Goal: Register for event/course

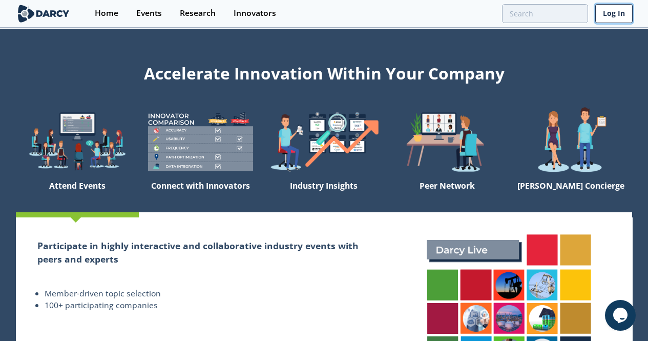
click at [632, 9] on link "Log In" at bounding box center [613, 13] width 37 height 19
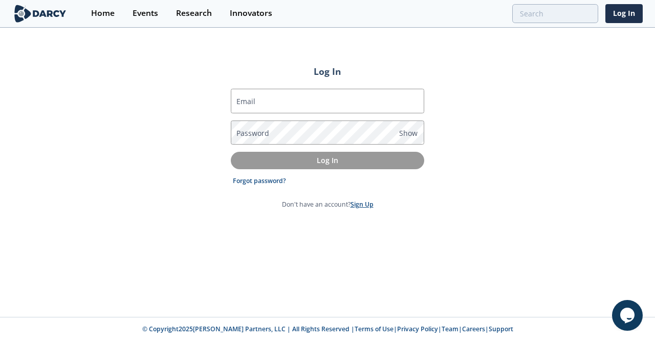
click at [363, 206] on link "Sign Up" at bounding box center [362, 204] width 23 height 9
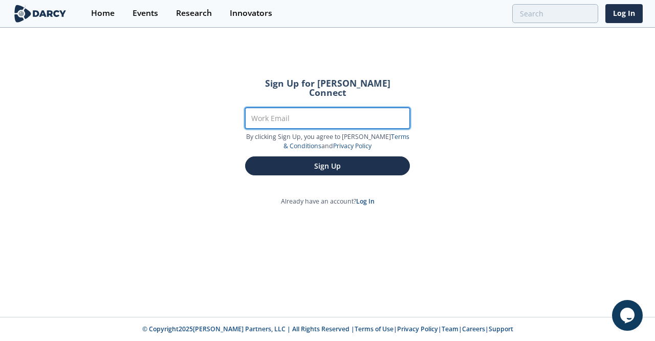
click at [300, 108] on input "Work Email" at bounding box center [327, 118] width 165 height 21
type input "[EMAIL_ADDRESS][DOMAIN_NAME]"
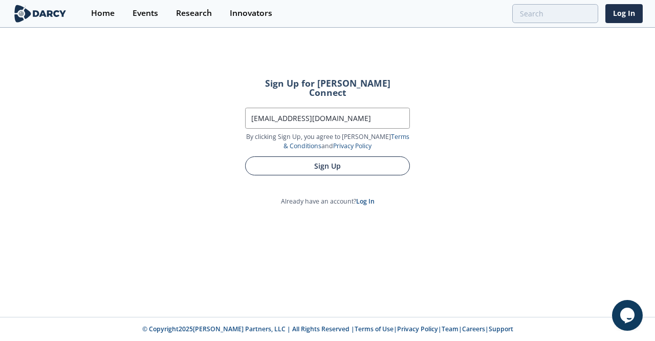
click at [291, 160] on button "Sign Up" at bounding box center [327, 165] width 165 height 19
click at [271, 163] on button "Sign Up" at bounding box center [327, 165] width 165 height 19
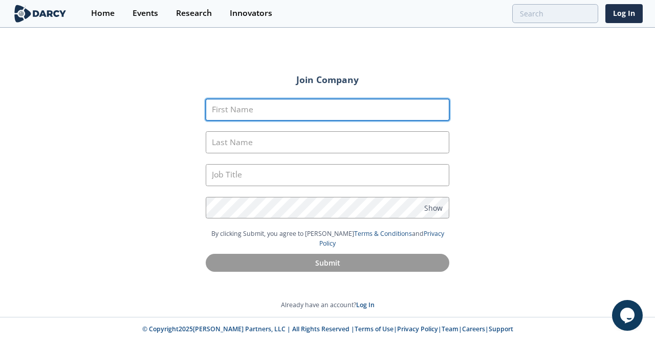
click at [232, 110] on input "First Name" at bounding box center [328, 110] width 244 height 22
type input "[PERSON_NAME]"
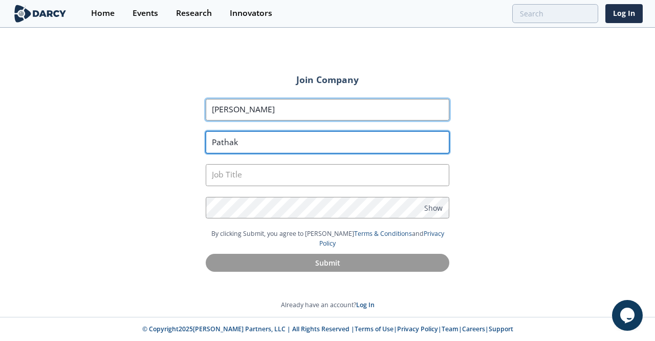
type input "Pathak"
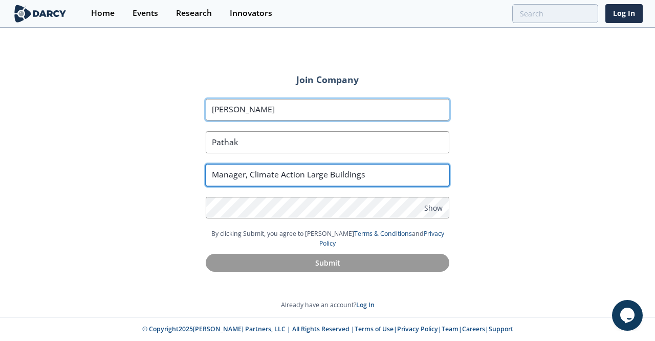
type input "Manager, Climate Action Large Buildings"
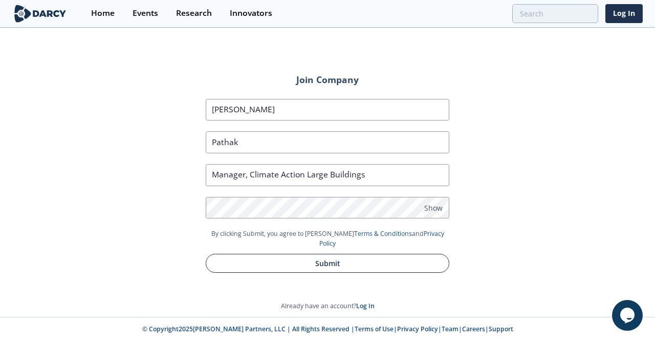
click at [269, 253] on button "Submit" at bounding box center [328, 262] width 244 height 19
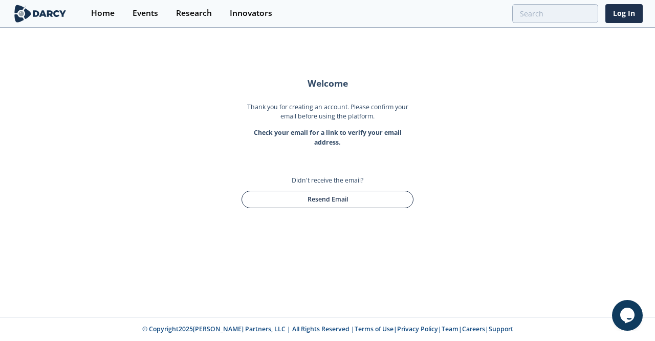
click at [260, 201] on button "Resend Email" at bounding box center [328, 198] width 172 height 17
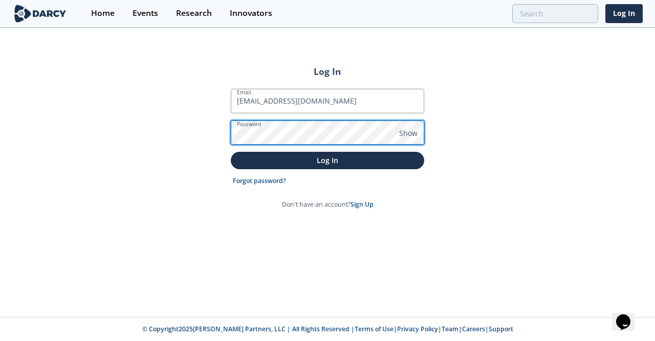
click at [231, 152] on button "Log In" at bounding box center [328, 160] width 194 height 17
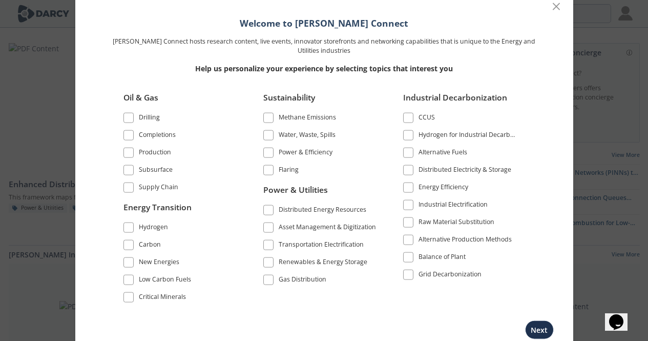
click at [414, 273] on label "Grid Decarbonization" at bounding box center [460, 274] width 115 height 14
drag, startPoint x: 410, startPoint y: 276, endPoint x: 410, endPoint y: 263, distance: 12.3
click at [410, 276] on span at bounding box center [408, 273] width 7 height 7
click at [409, 193] on label "Energy Efficiency" at bounding box center [460, 187] width 115 height 14
click at [409, 173] on span at bounding box center [408, 169] width 10 height 10
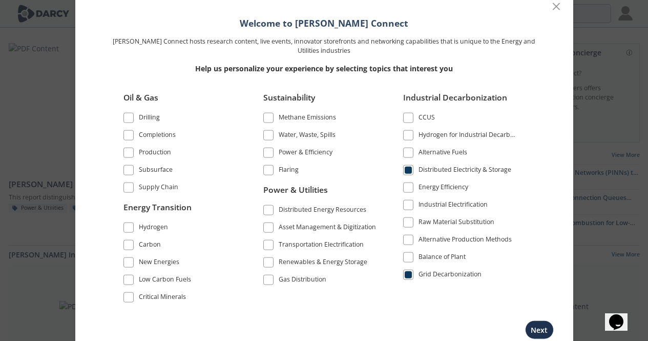
click at [414, 190] on label "Energy Efficiency" at bounding box center [460, 187] width 115 height 14
click at [409, 185] on span at bounding box center [408, 186] width 7 height 7
click at [409, 202] on span at bounding box center [408, 204] width 7 height 7
click at [268, 266] on span at bounding box center [268, 262] width 10 height 10
click at [271, 244] on span at bounding box center [268, 244] width 7 height 7
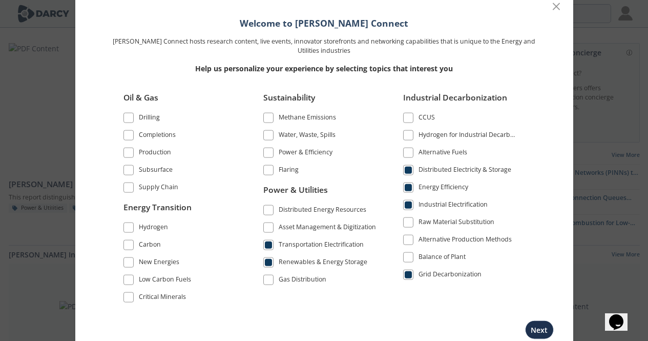
click at [270, 229] on span at bounding box center [268, 227] width 7 height 7
click at [271, 204] on label "Distributed Energy Resources" at bounding box center [320, 210] width 115 height 14
click at [270, 210] on span at bounding box center [268, 209] width 7 height 7
click at [270, 152] on span at bounding box center [268, 152] width 7 height 7
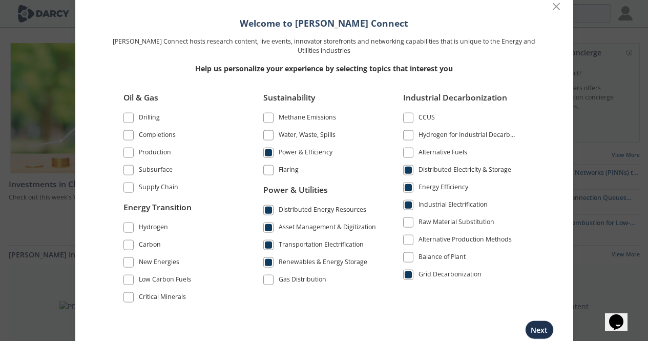
click at [129, 263] on span at bounding box center [128, 262] width 7 height 7
click at [542, 329] on button "Next" at bounding box center [539, 329] width 29 height 19
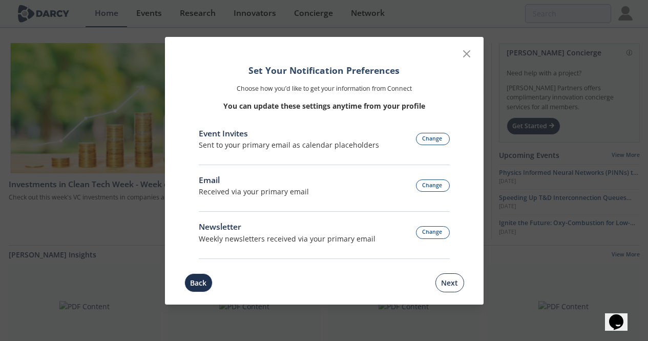
click at [446, 281] on button "Next" at bounding box center [449, 282] width 29 height 19
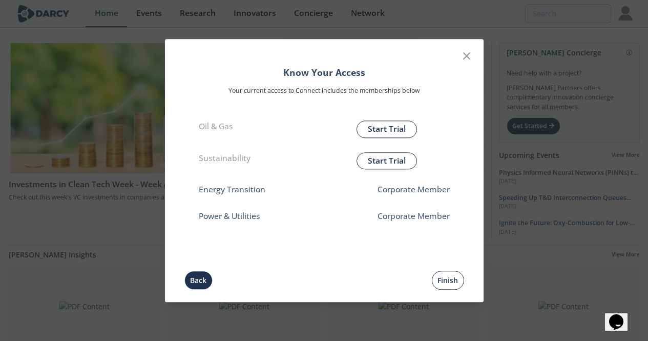
click at [448, 280] on button "Finish" at bounding box center [448, 279] width 32 height 19
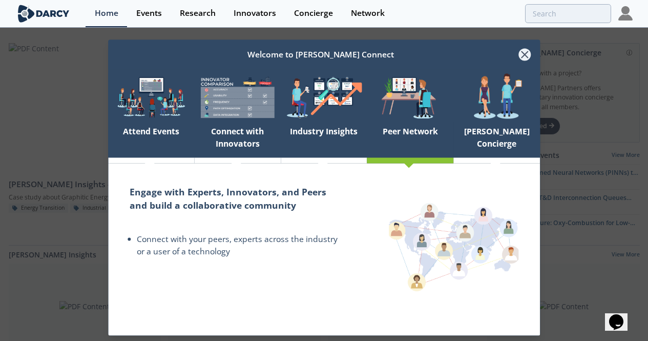
click at [522, 55] on icon at bounding box center [525, 55] width 12 height 12
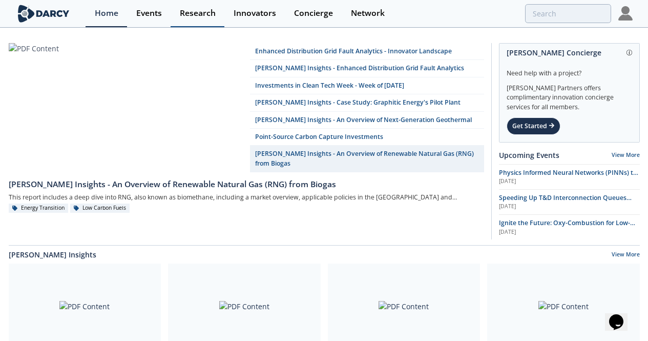
click at [195, 18] on link "Research" at bounding box center [198, 13] width 54 height 27
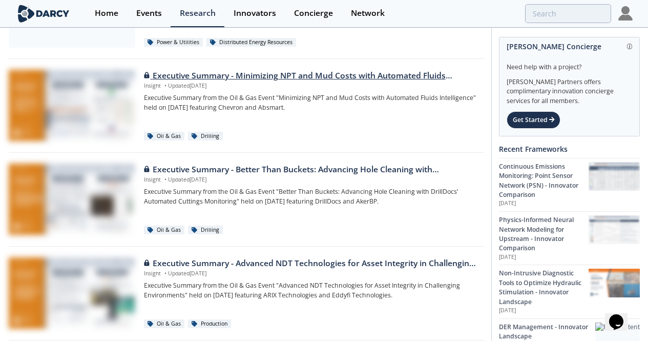
scroll to position [209, 0]
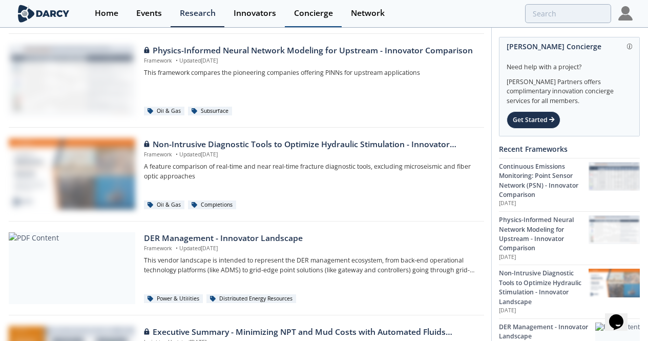
click at [300, 18] on link "Concierge" at bounding box center [313, 13] width 57 height 27
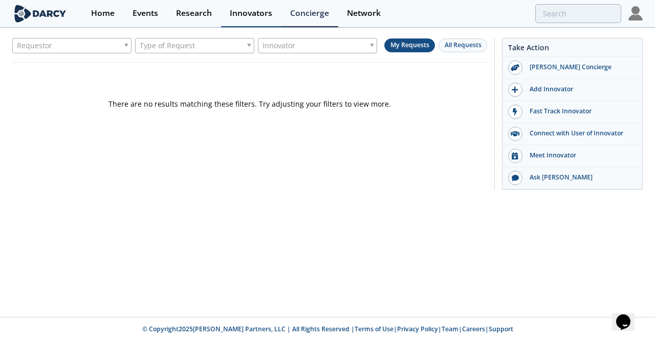
click at [249, 12] on div "Innovators" at bounding box center [251, 13] width 43 height 8
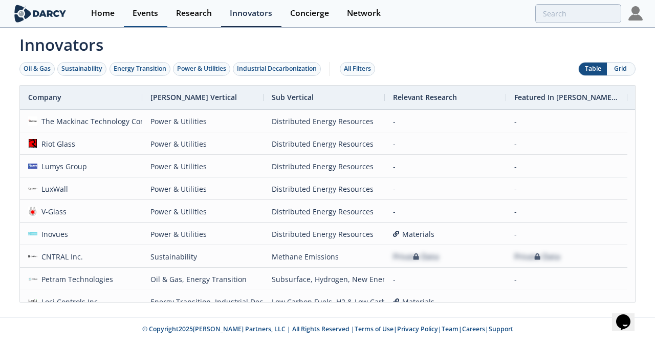
click at [144, 19] on link "Events" at bounding box center [146, 13] width 44 height 27
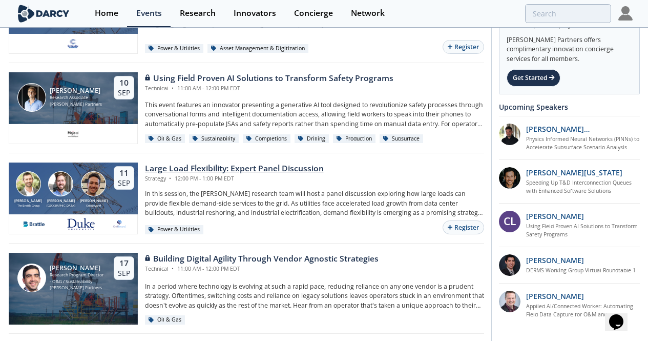
scroll to position [410, 0]
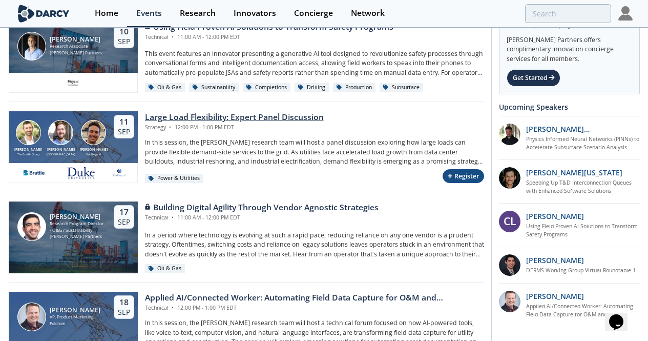
click at [454, 174] on button "Register" at bounding box center [462, 176] width 41 height 14
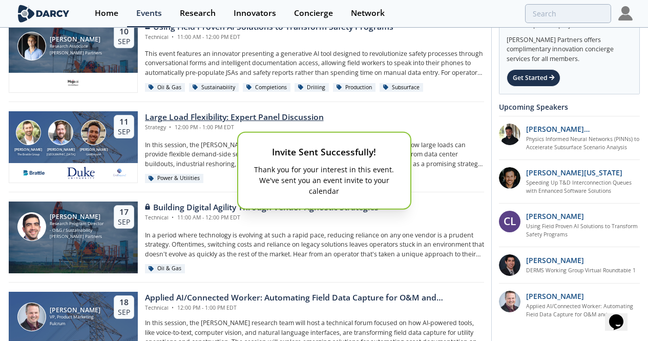
click at [237, 143] on div "Invite Sent Successfully! Thank you for your interest in this event. We've sent…" at bounding box center [324, 170] width 648 height 341
click at [317, 251] on div "Invite Sent Successfully! Thank you for your interest in this event. We've sent…" at bounding box center [324, 170] width 648 height 341
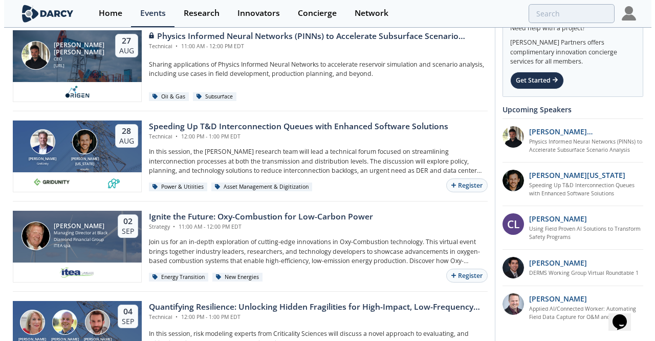
scroll to position [0, 0]
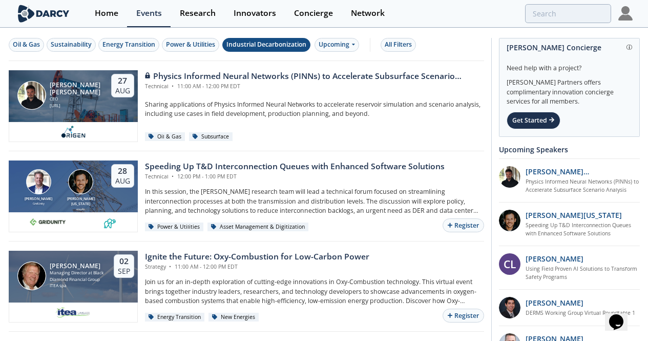
click at [268, 48] on div "Industrial Decarbonization" at bounding box center [266, 44] width 80 height 9
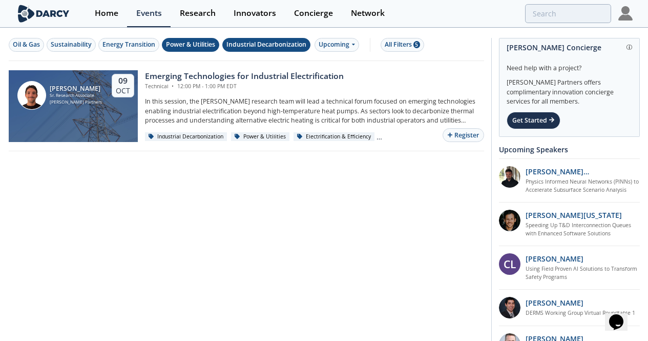
click at [190, 45] on div "Power & Utilities" at bounding box center [190, 44] width 49 height 9
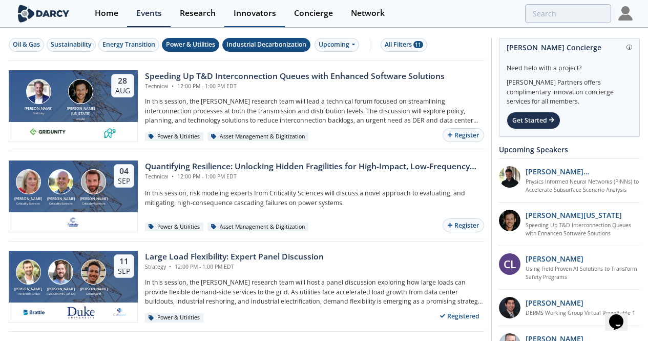
click at [224, 13] on link "Innovators" at bounding box center [254, 13] width 60 height 27
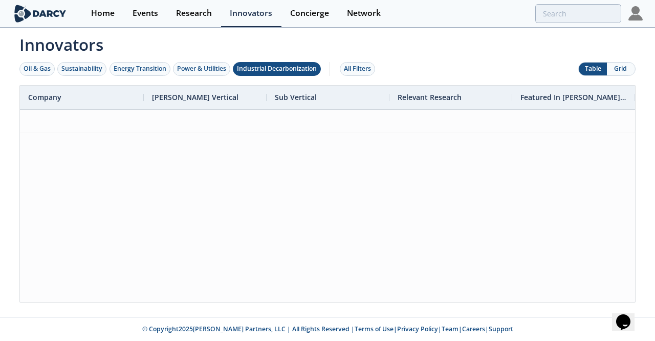
click at [261, 70] on div "Industrial Decarbonization" at bounding box center [277, 68] width 80 height 9
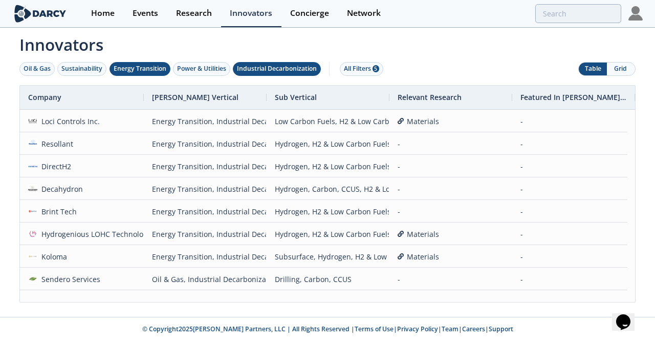
click at [134, 70] on div "Energy Transition" at bounding box center [140, 68] width 53 height 9
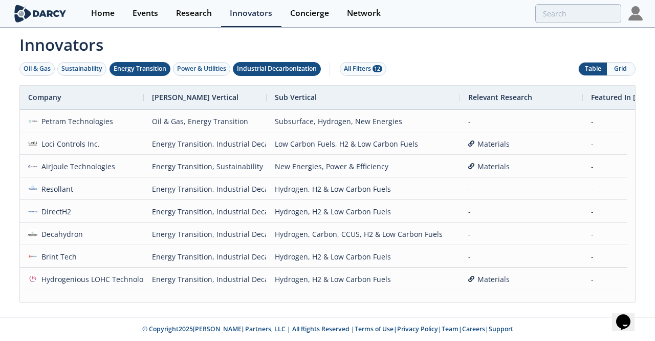
drag, startPoint x: 390, startPoint y: 96, endPoint x: 461, endPoint y: 100, distance: 70.8
click at [461, 100] on div at bounding box center [460, 98] width 4 height 24
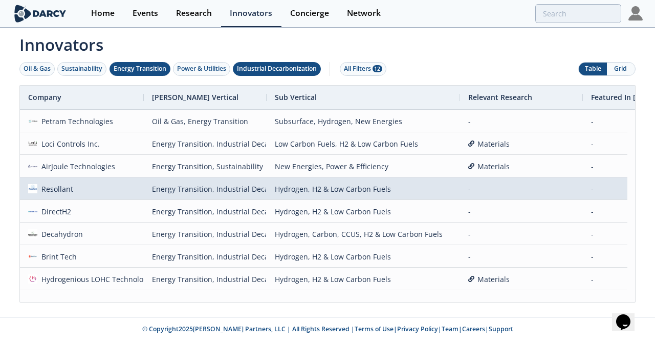
scroll to position [256, 0]
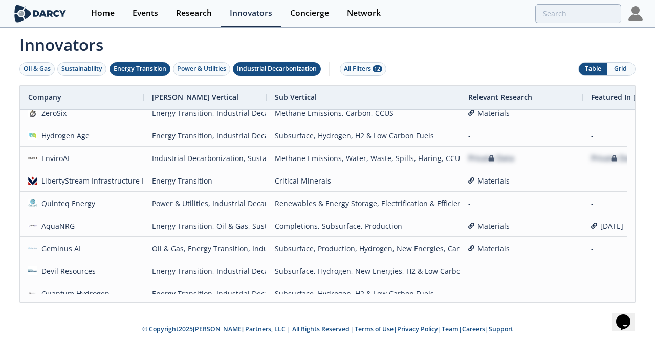
click at [423, 52] on span "Innovators" at bounding box center [327, 43] width 631 height 28
click at [154, 65] on div "Energy Transition" at bounding box center [140, 68] width 53 height 9
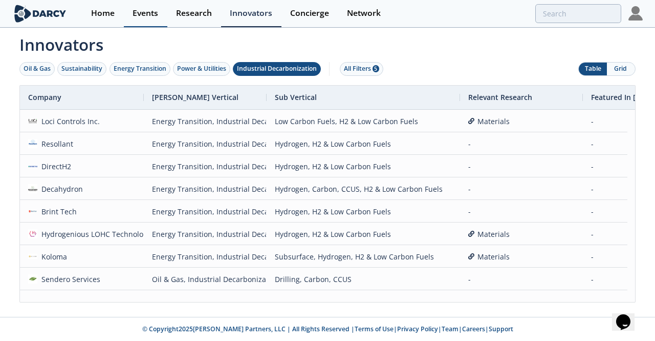
click at [149, 15] on div "Events" at bounding box center [146, 13] width 26 height 8
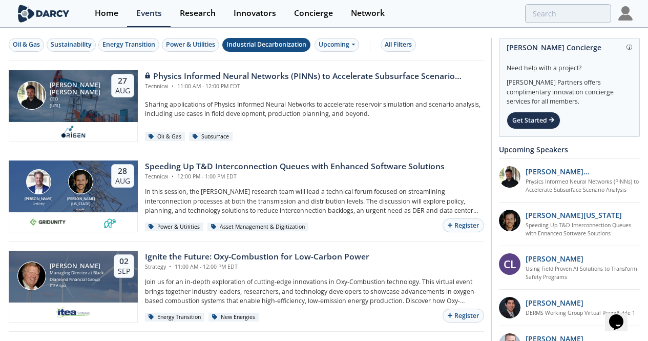
click at [253, 47] on div "Industrial Decarbonization" at bounding box center [266, 44] width 80 height 9
